Goal: Task Accomplishment & Management: Use online tool/utility

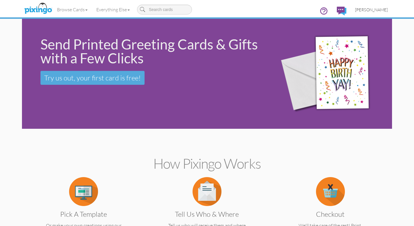
click at [378, 8] on span "[PERSON_NAME]" at bounding box center [371, 9] width 33 height 5
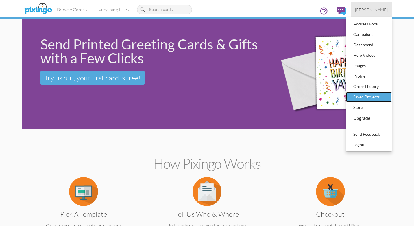
click at [373, 97] on div "Saved Projects" at bounding box center [369, 97] width 34 height 9
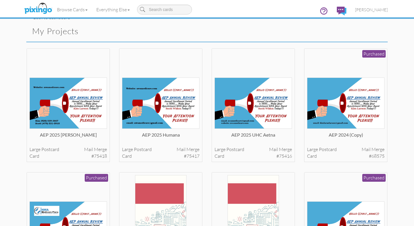
scroll to position [10, 0]
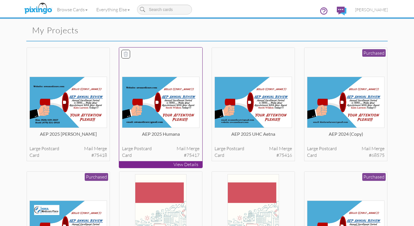
click at [169, 100] on img at bounding box center [161, 102] width 78 height 51
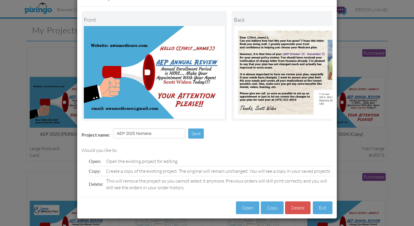
scroll to position [23, 0]
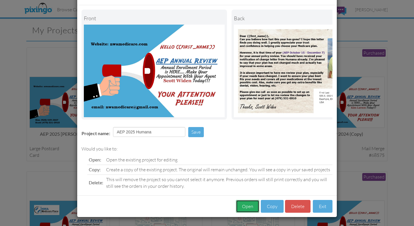
click at [247, 206] on button "Open" at bounding box center [247, 206] width 23 height 13
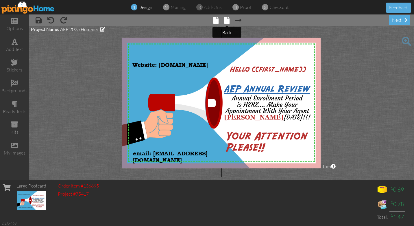
click at [227, 23] on span at bounding box center [226, 20] width 5 height 7
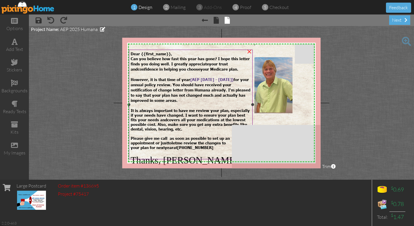
click at [131, 58] on span "Can you believe how fast this year has gone? I hope this letter finds you doing…" at bounding box center [190, 61] width 119 height 10
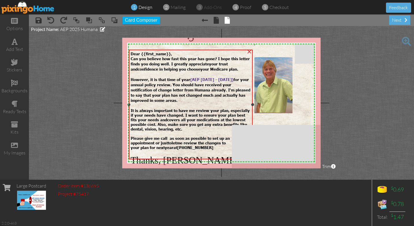
click at [131, 58] on span "Can you believe how fast this year has gone? I hope this letter finds you doing…" at bounding box center [190, 61] width 119 height 10
click at [139, 58] on span "Can you believe how fast this year has gone? I hope this letter finds you doing…" at bounding box center [190, 61] width 119 height 10
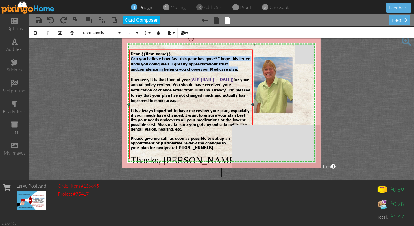
click at [139, 58] on span "Can you believe how fast this year has gone? I hope this letter finds you doing…" at bounding box center [190, 61] width 119 height 10
click at [132, 58] on span "Can you believe how fast this year has gone? I hope this letter finds you doing…" at bounding box center [190, 61] width 119 height 10
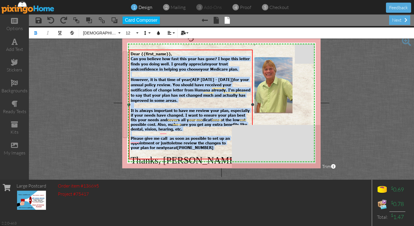
drag, startPoint x: 132, startPoint y: 58, endPoint x: 212, endPoint y: 140, distance: 114.9
click at [212, 140] on div "Dear {{first_name}}, Can you believe how fast this year has gone? I hope this l…" at bounding box center [191, 108] width 121 height 114
copy div "Can you believe how fast this year has gone? I hope this letter finds you doing…"
click at [195, 96] on div "However, it is that time of year ( AEP [DATE] - [DATE]) for your annual policy …" at bounding box center [191, 86] width 121 height 31
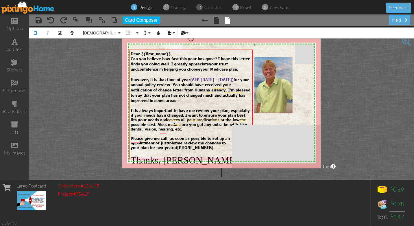
click at [22, 9] on img at bounding box center [27, 7] width 53 height 13
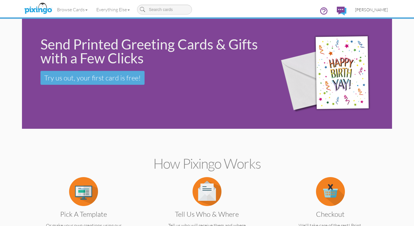
click at [377, 8] on span "[PERSON_NAME]" at bounding box center [371, 9] width 33 height 5
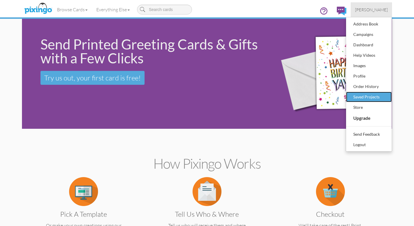
click at [367, 96] on div "Saved Projects" at bounding box center [369, 97] width 34 height 9
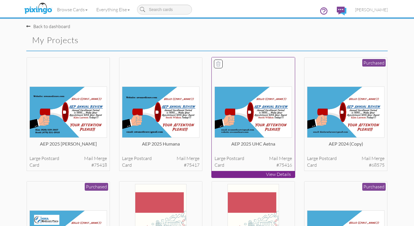
click at [254, 115] on img at bounding box center [254, 111] width 78 height 51
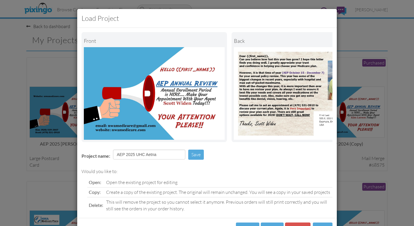
scroll to position [23, 0]
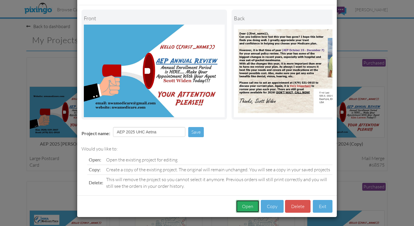
click at [245, 207] on button "Open" at bounding box center [247, 206] width 23 height 13
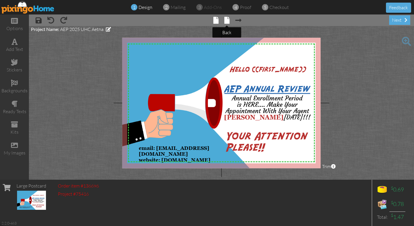
click at [226, 21] on span at bounding box center [226, 20] width 5 height 7
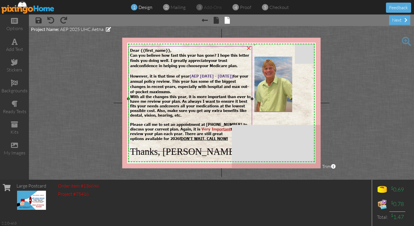
click at [182, 82] on span "However, it is that time of year ( AEP [DATE] - [DATE]) for your annual policy …" at bounding box center [189, 83] width 119 height 20
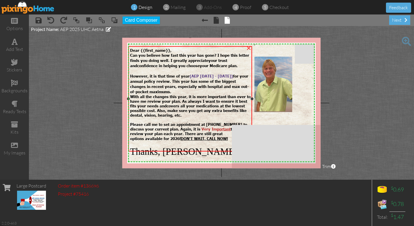
click at [177, 79] on span "However, it is that time of year ( AEP [DATE] - [DATE]) for your annual policy …" at bounding box center [189, 83] width 119 height 20
click at [175, 78] on span "However, it is that time of year ( AEP [DATE] - [DATE]) for your annual policy …" at bounding box center [189, 83] width 119 height 20
click at [167, 84] on span "However, it is that time of year ( AEP [DATE] - [DATE]) for your annual policy …" at bounding box center [189, 83] width 119 height 20
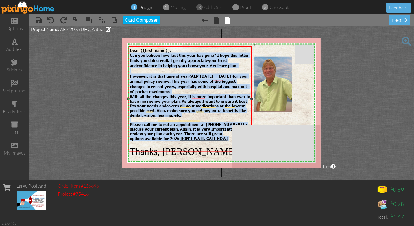
drag, startPoint x: 131, startPoint y: 56, endPoint x: 224, endPoint y: 136, distance: 123.6
click at [224, 136] on div "Dear {{first_name}}, Can you believe how fast this year has gone? I hope this l…" at bounding box center [190, 102] width 121 height 109
copy div "Can you believe how fast this year has gone? I hope this letter finds you doing…"
click at [169, 88] on span "However, it is that time of year ( AEP [DATE] - [DATE]) for your annual policy …" at bounding box center [189, 83] width 119 height 20
